Goal: Register for event/course

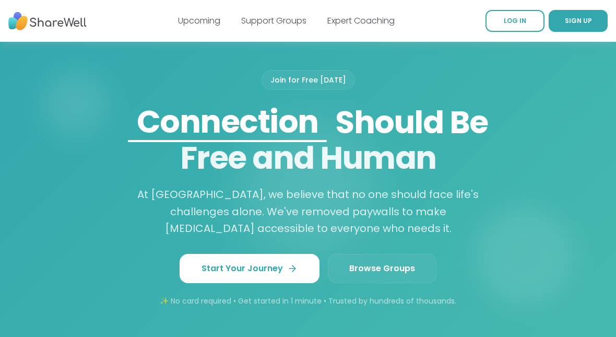
scroll to position [859, 0]
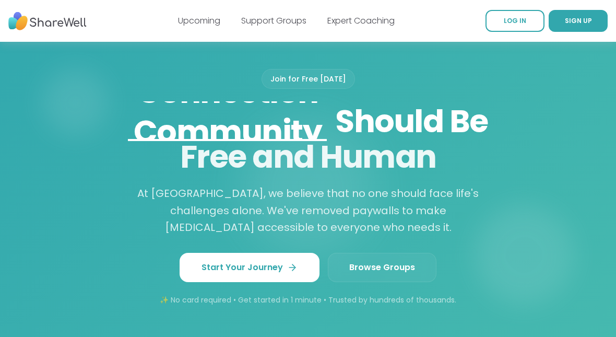
click at [413, 264] on link "Browse Groups" at bounding box center [382, 267] width 109 height 29
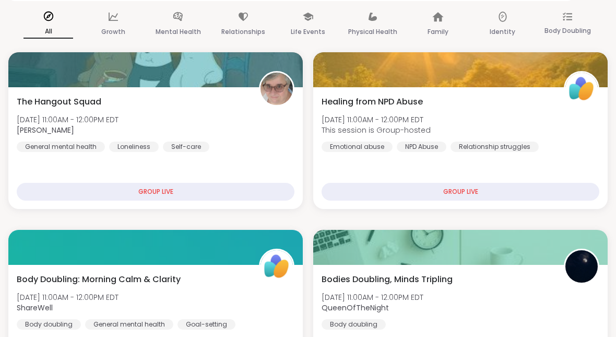
scroll to position [70, 0]
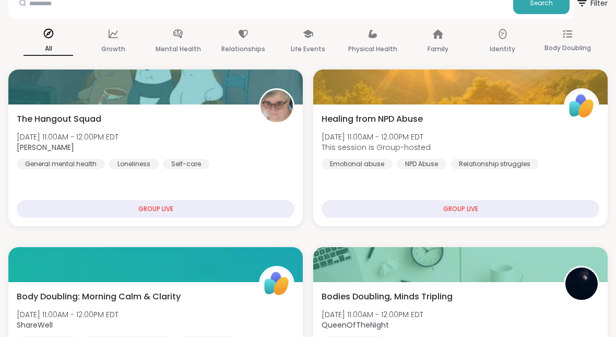
click at [34, 204] on div "GROUP LIVE" at bounding box center [156, 209] width 278 height 18
click at [67, 205] on div "GROUP LIVE" at bounding box center [156, 209] width 278 height 18
click at [37, 116] on span "The Hangout Squad" at bounding box center [59, 119] width 85 height 13
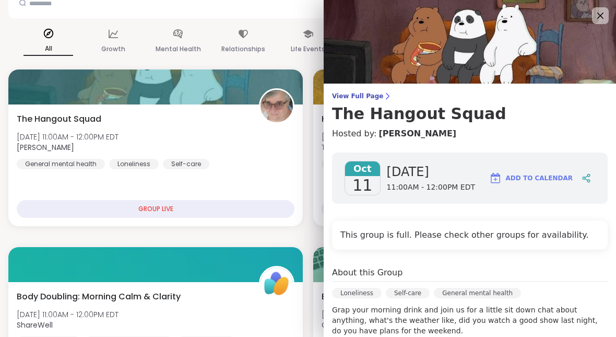
scroll to position [0, 0]
click at [596, 16] on icon at bounding box center [600, 15] width 13 height 13
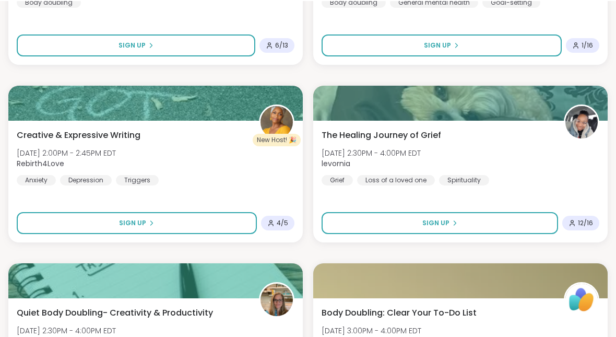
scroll to position [1297, 0]
click at [561, 179] on div "The Healing Journey of [PERSON_NAME][DATE] 2:30PM - 4:00PM EDT levornia Grief L…" at bounding box center [461, 157] width 278 height 56
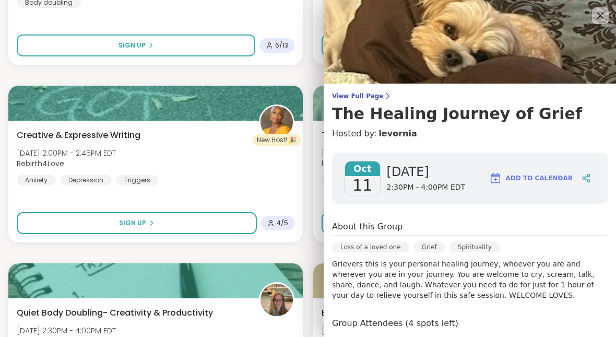
scroll to position [0, 0]
click at [367, 96] on span "View Full Page" at bounding box center [470, 96] width 276 height 8
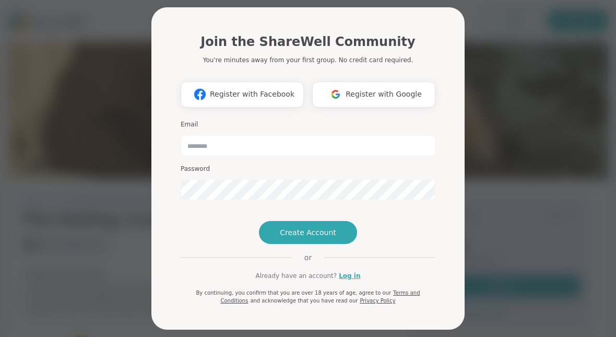
click at [494, 97] on div "Join the ShareWell Community You're minutes away from your first group. No cred…" at bounding box center [307, 168] width 603 height 337
click at [530, 117] on div "Join the ShareWell Community You're minutes away from your first group. No cred…" at bounding box center [307, 168] width 603 height 337
